Goal: Information Seeking & Learning: Learn about a topic

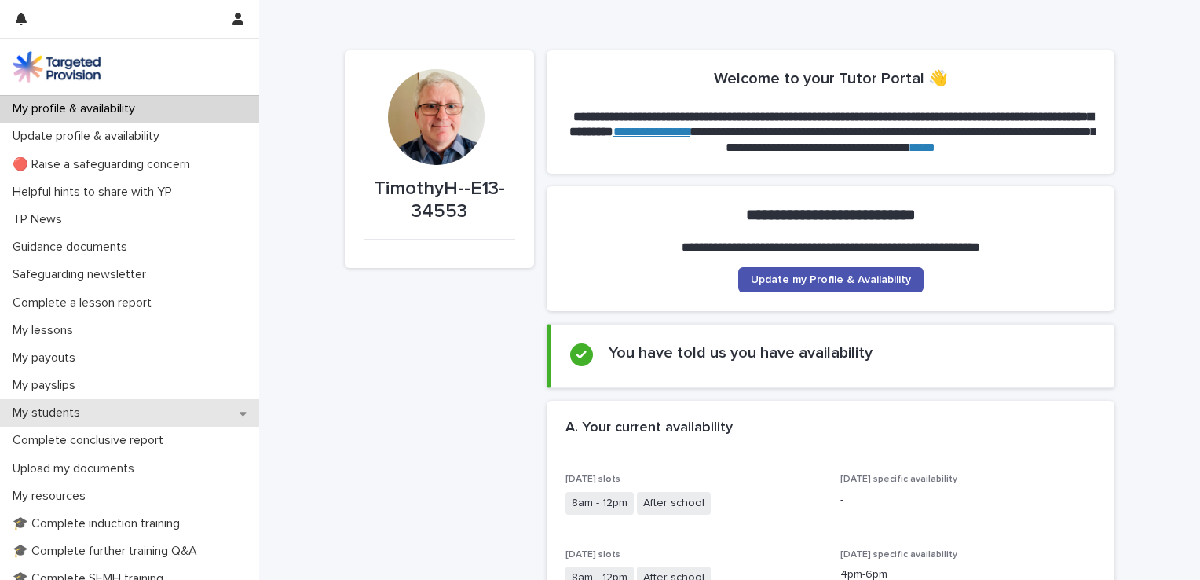
click at [69, 416] on p "My students" at bounding box center [49, 412] width 86 height 15
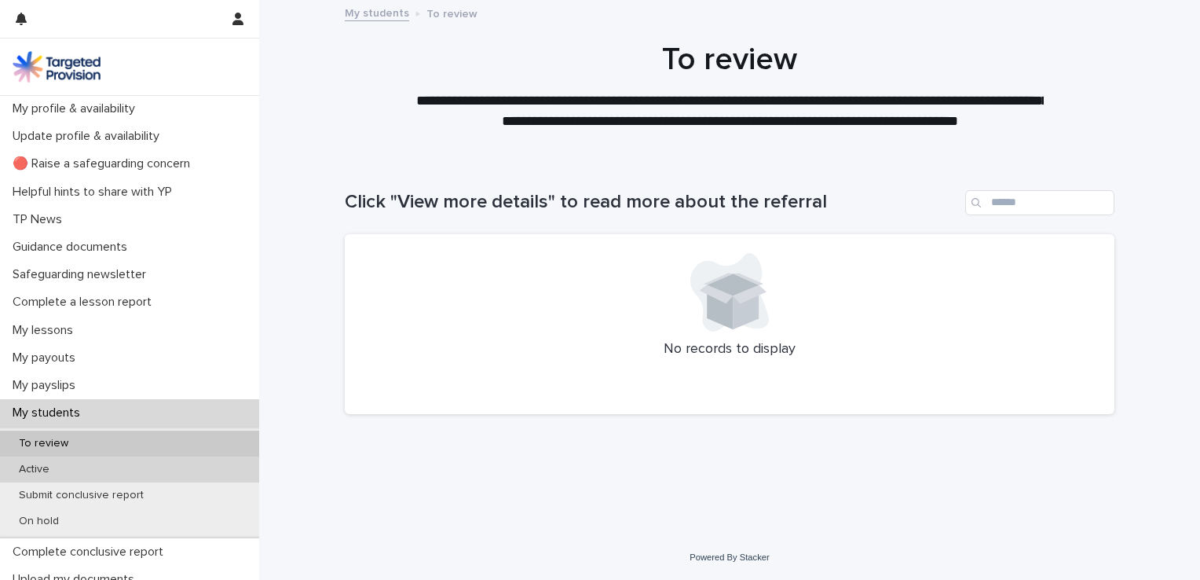
click at [60, 470] on p "Active" at bounding box center [34, 469] width 56 height 13
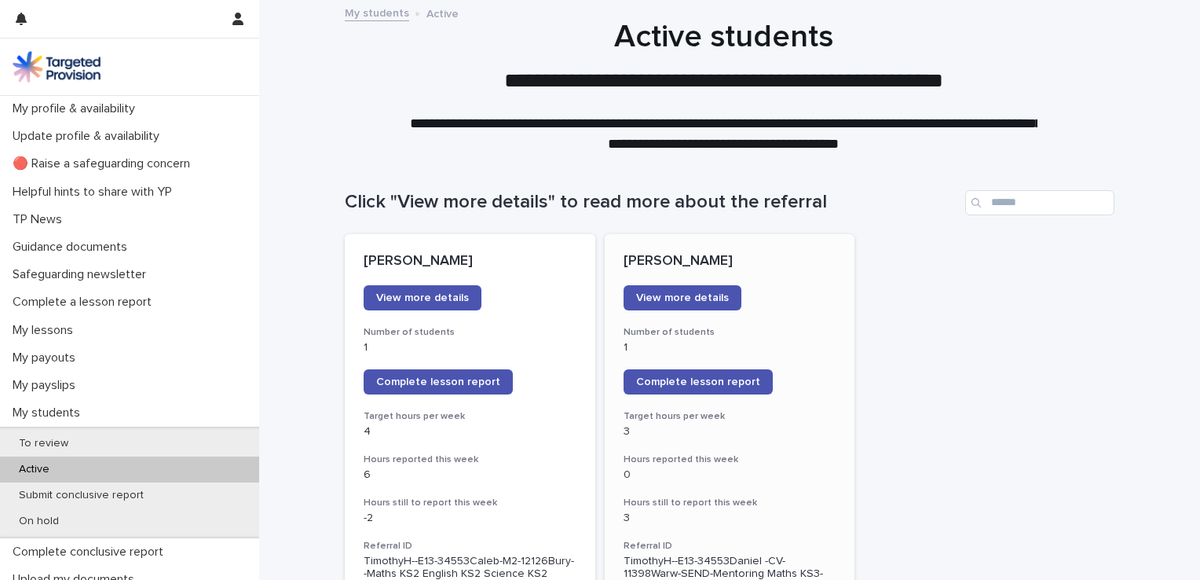
click at [735, 285] on div "View more details" at bounding box center [730, 297] width 213 height 25
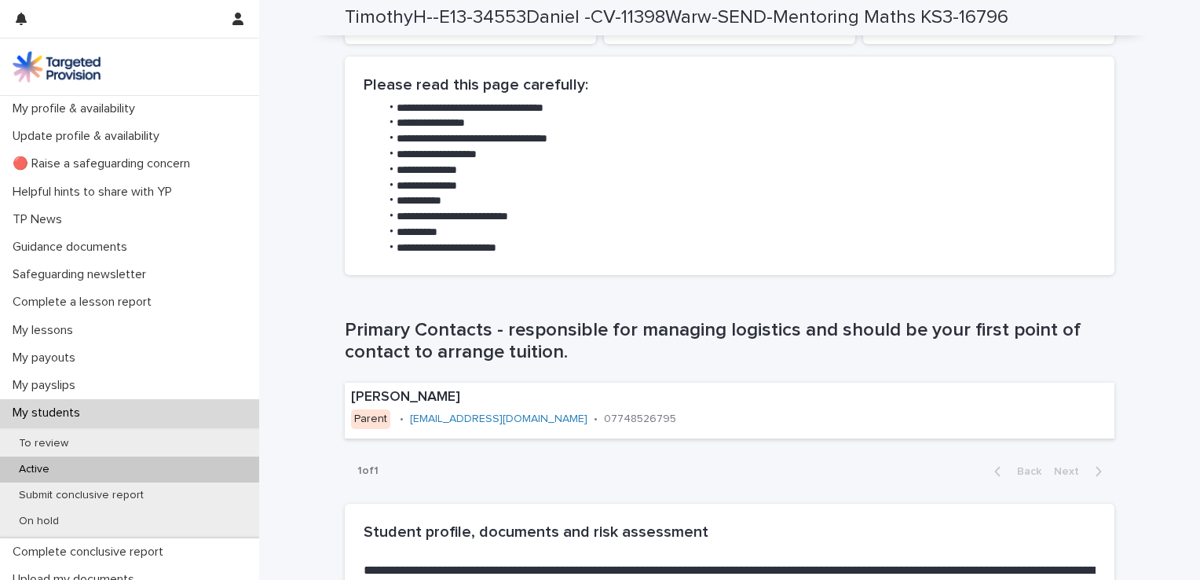
scroll to position [785, 0]
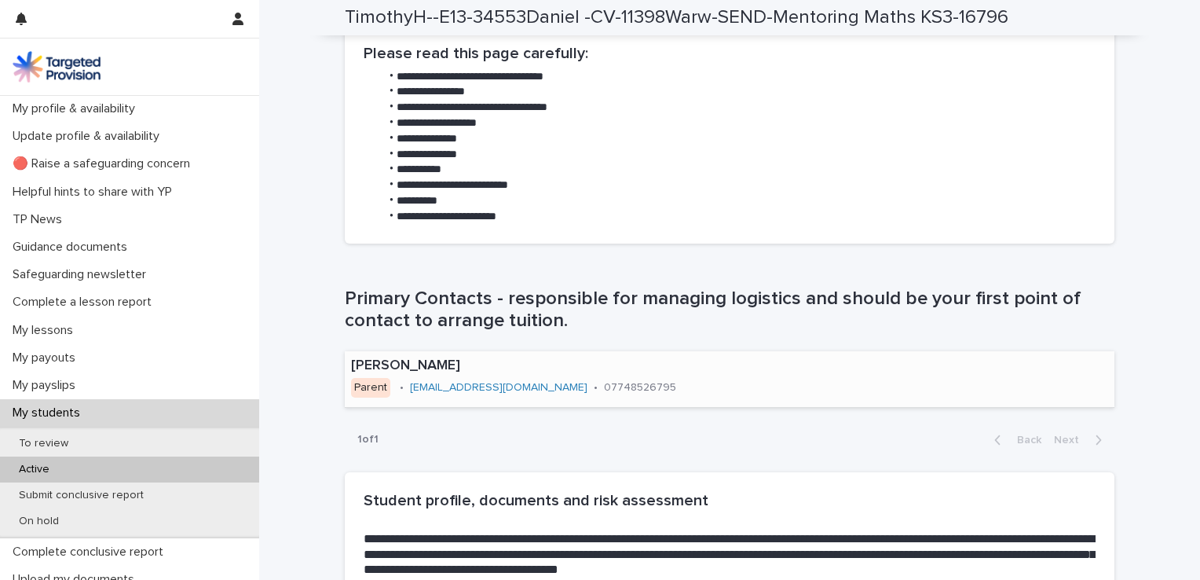
click at [524, 388] on link "[EMAIL_ADDRESS][DOMAIN_NAME]" at bounding box center [498, 387] width 177 height 11
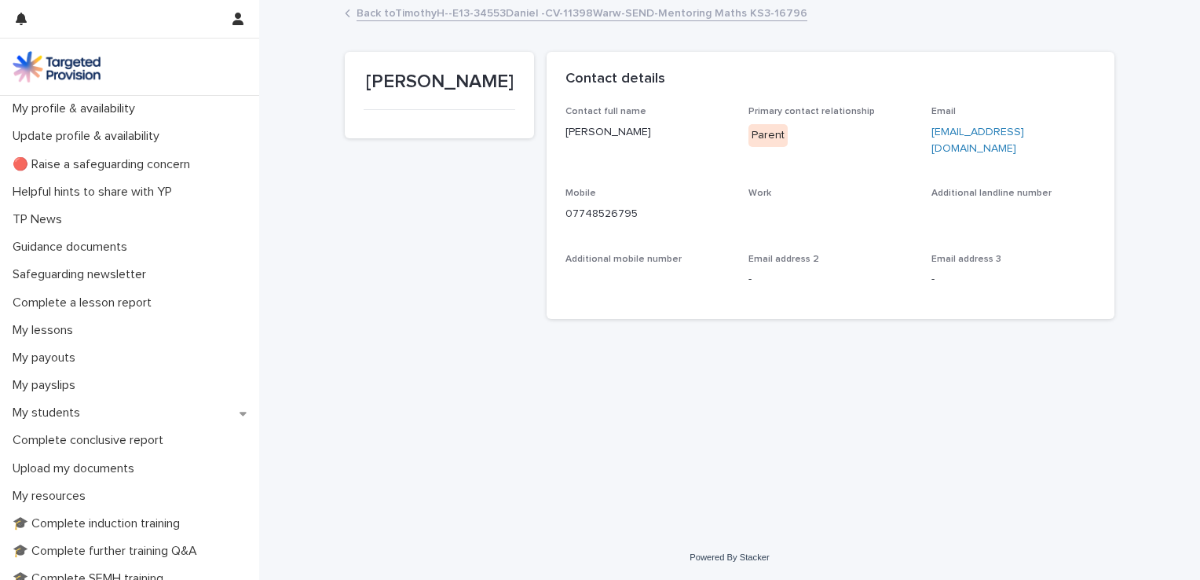
click at [1005, 132] on link "[EMAIL_ADDRESS][DOMAIN_NAME]" at bounding box center [977, 139] width 93 height 27
click at [584, 325] on div "Loading... Saving… Loading... Saving… [PERSON_NAME] [PERSON_NAME] Sorry, there …" at bounding box center [729, 249] width 785 height 494
click at [81, 492] on p "My resources" at bounding box center [52, 495] width 92 height 15
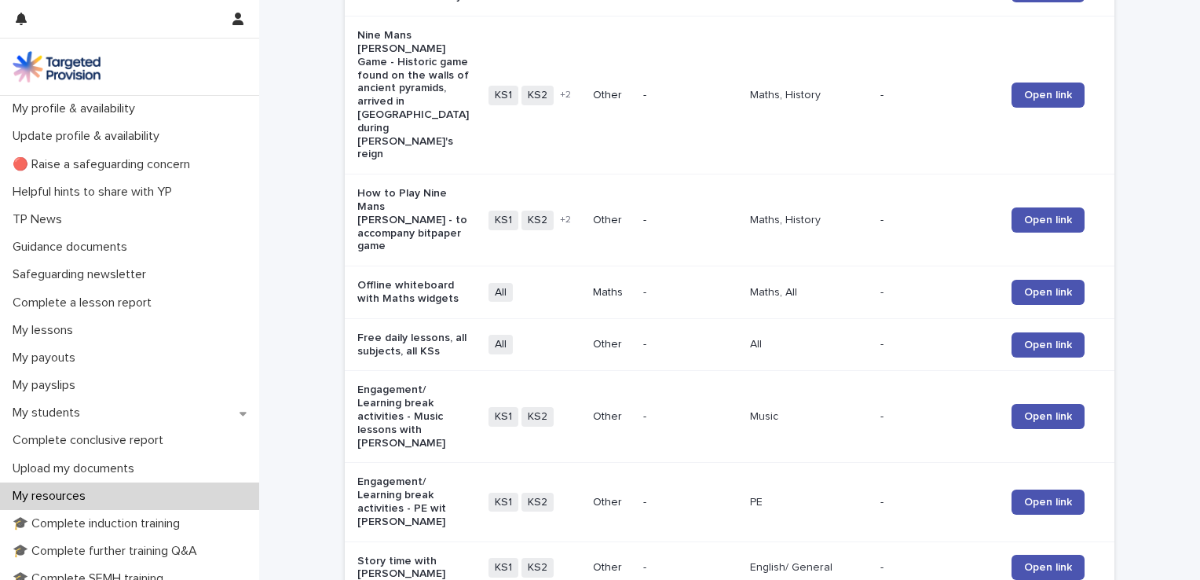
scroll to position [1647, 0]
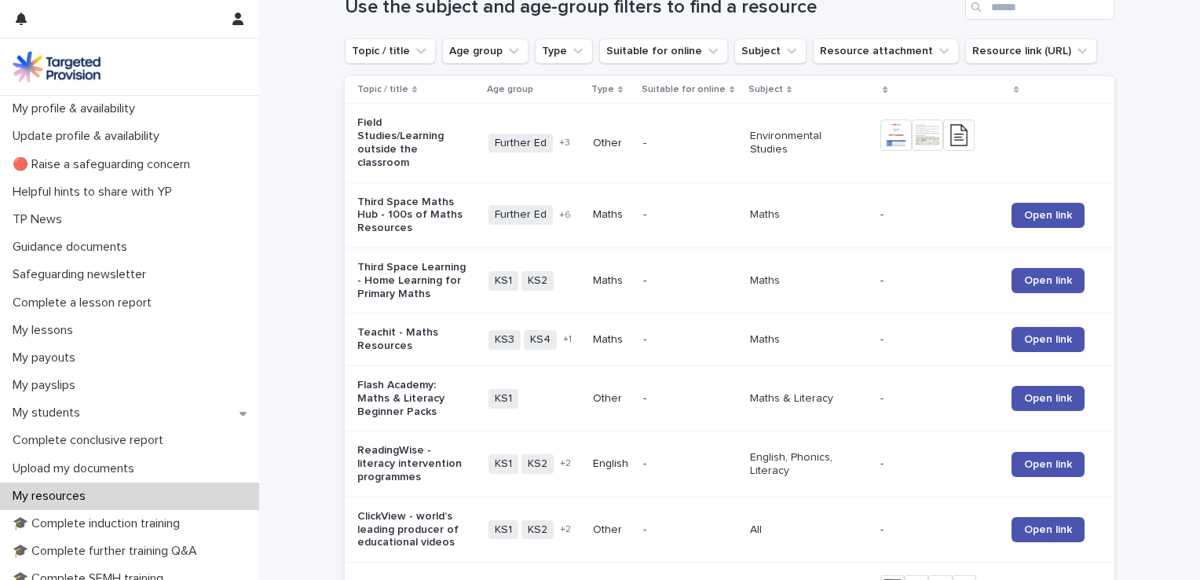
scroll to position [71, 0]
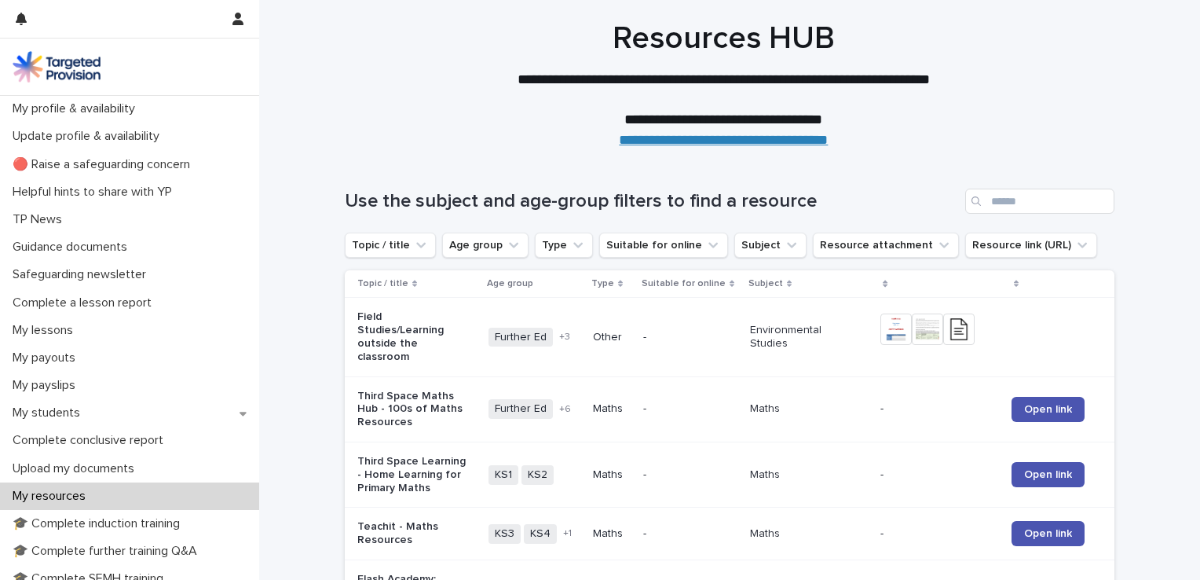
click at [506, 250] on icon "Age group" at bounding box center [514, 245] width 16 height 16
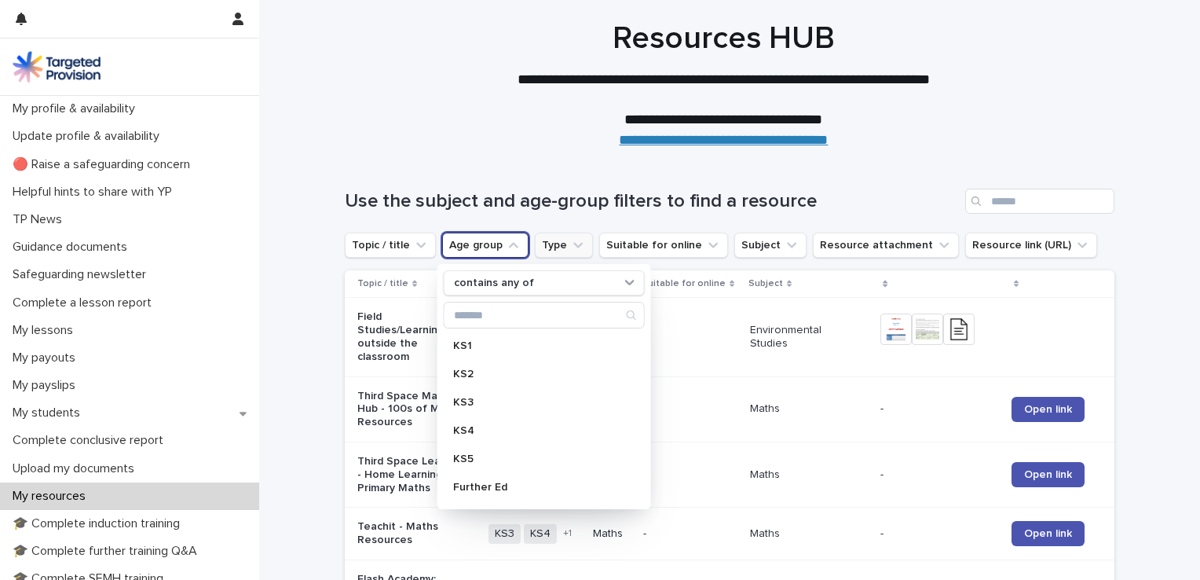
click at [570, 251] on icon "Type" at bounding box center [578, 245] width 16 height 16
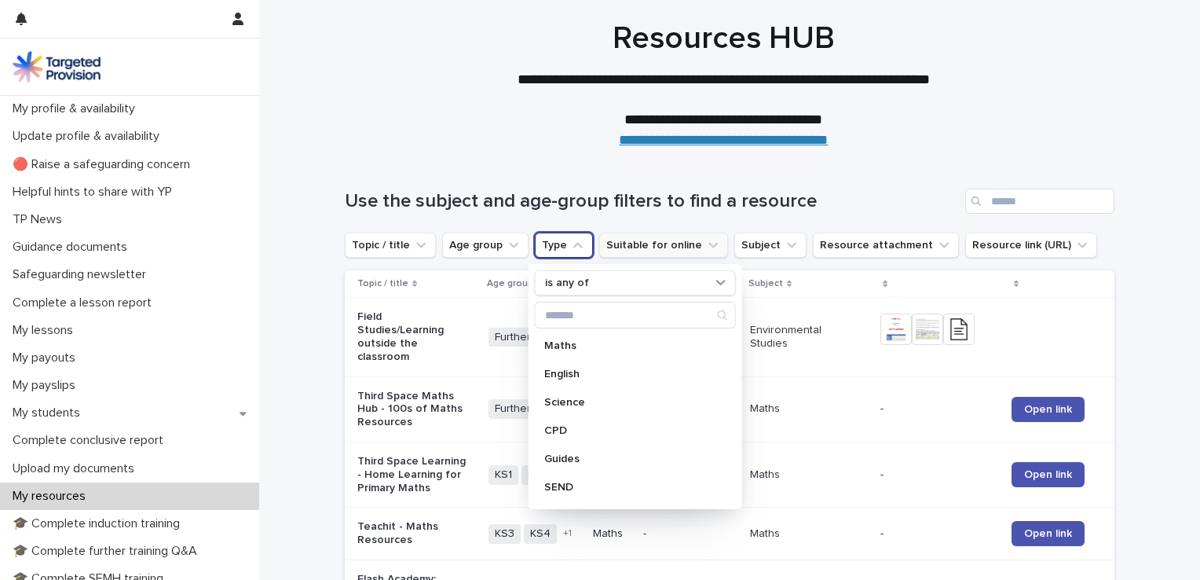
click at [656, 247] on button "Suitable for online" at bounding box center [663, 244] width 129 height 25
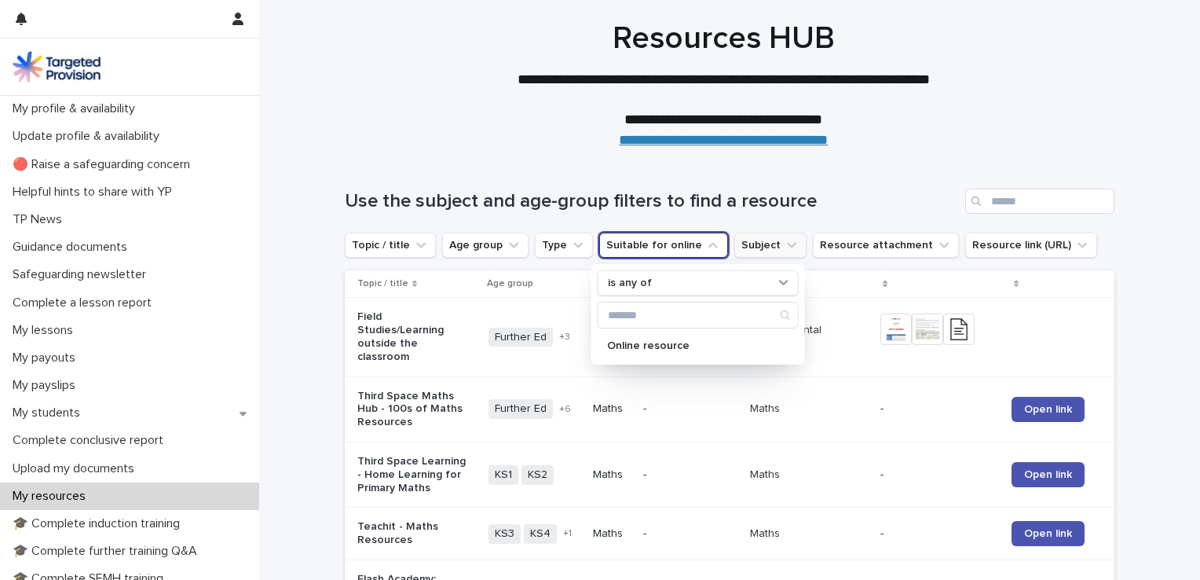
click at [757, 246] on button "Subject" at bounding box center [770, 244] width 72 height 25
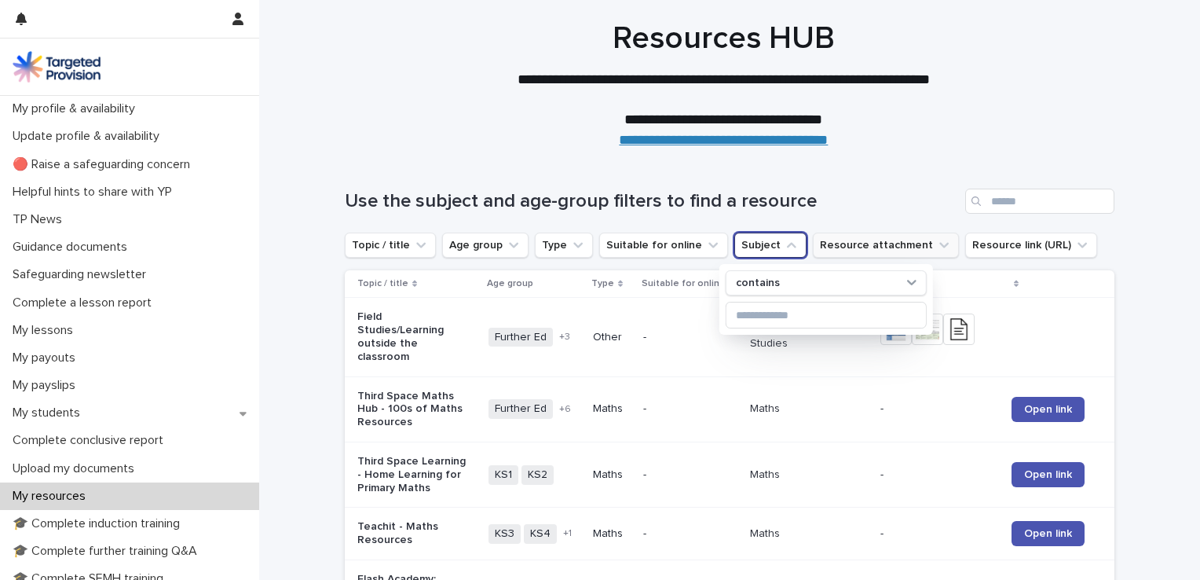
click at [869, 236] on button "Resource attachment" at bounding box center [886, 244] width 146 height 25
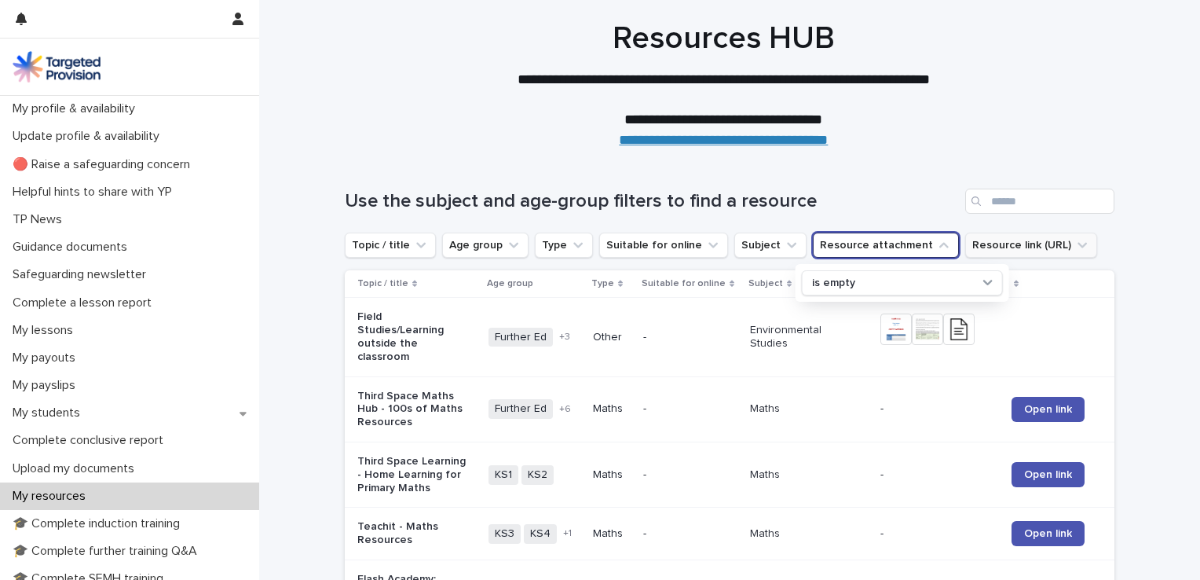
click at [998, 246] on button "Resource link (URL)" at bounding box center [1031, 244] width 132 height 25
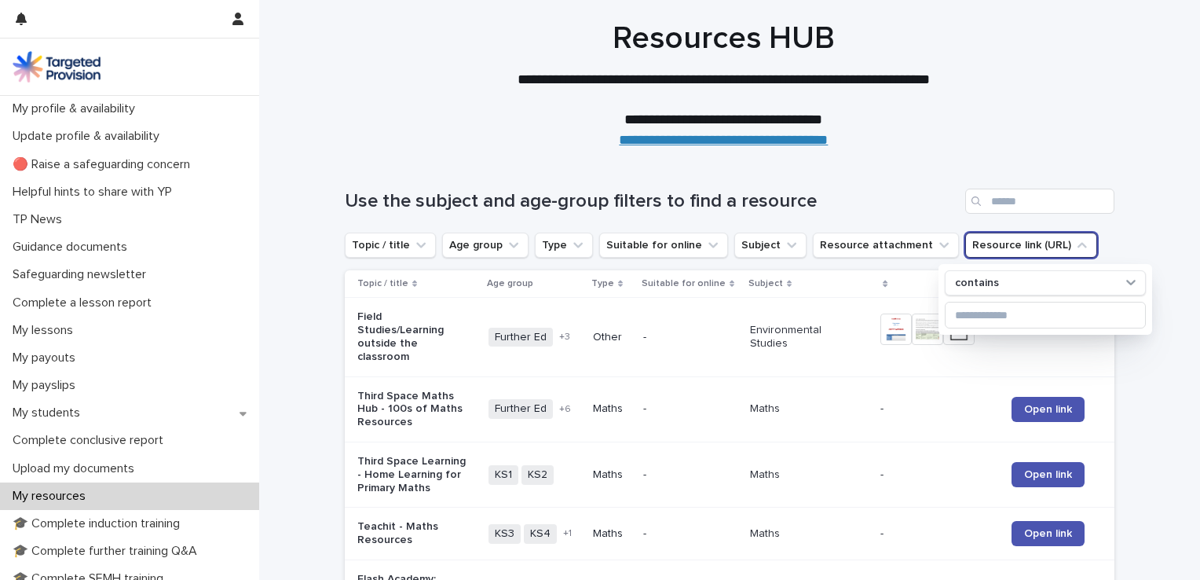
click at [965, 212] on div "Search" at bounding box center [977, 200] width 25 height 25
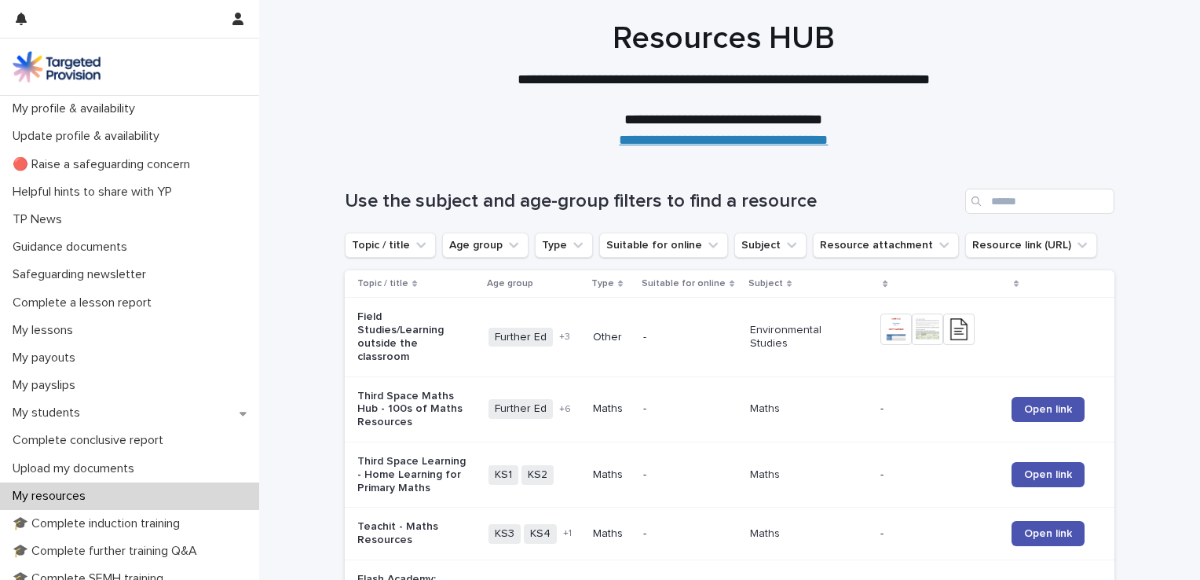
click at [971, 204] on icon "Search" at bounding box center [975, 200] width 9 height 9
click at [975, 202] on div "Search" at bounding box center [977, 200] width 25 height 25
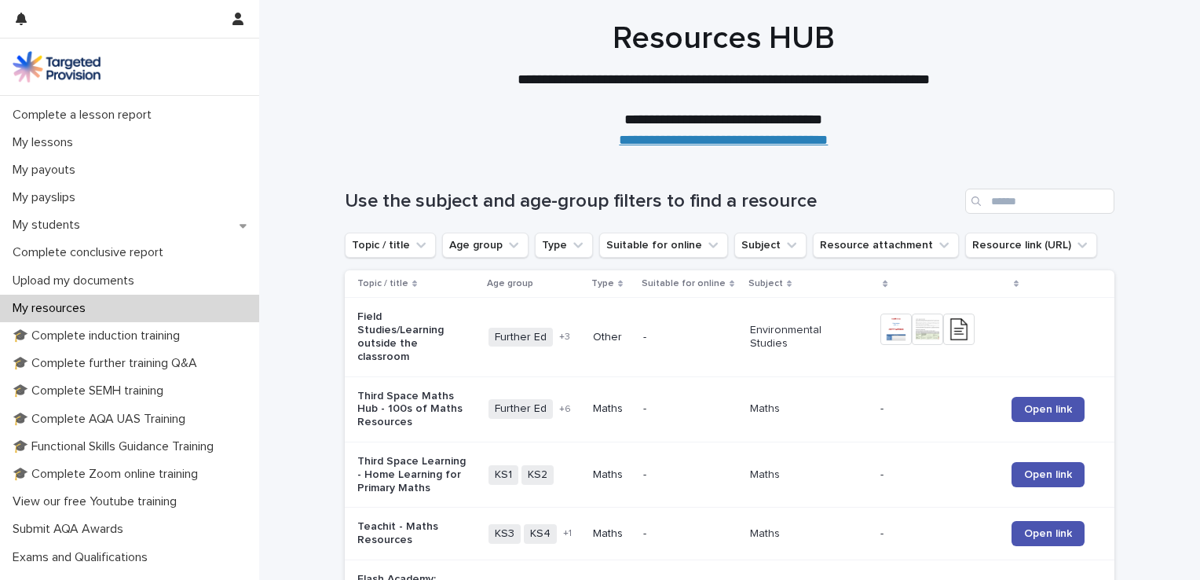
scroll to position [188, 0]
click at [93, 442] on p "🎓 Functional Skills Guidance Training" at bounding box center [116, 445] width 220 height 15
